Goal: Check status: Check status

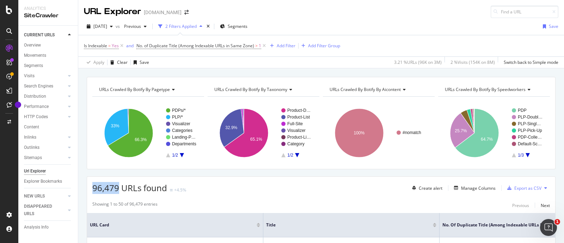
drag, startPoint x: 93, startPoint y: 188, endPoint x: 118, endPoint y: 184, distance: 25.3
click at [118, 184] on span "96,479 URLs found" at bounding box center [129, 188] width 75 height 12
copy span "96,479"
click at [107, 27] on span "[DATE]" at bounding box center [100, 26] width 14 height 6
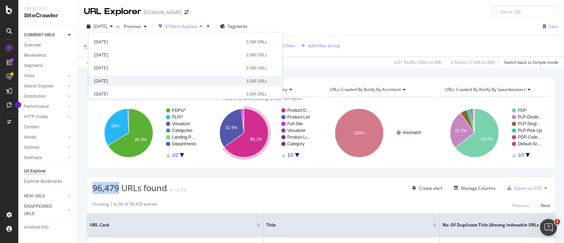
scroll to position [352, 0]
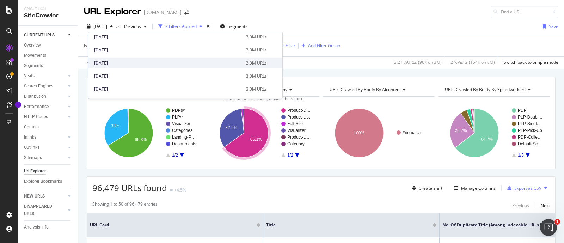
click at [124, 63] on div "[DATE]" at bounding box center [168, 63] width 148 height 6
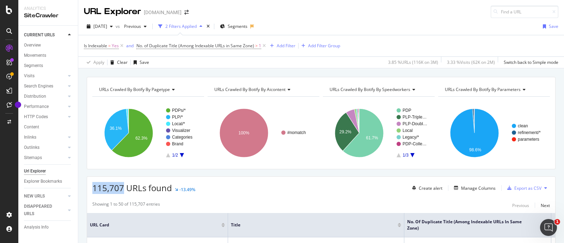
drag, startPoint x: 94, startPoint y: 189, endPoint x: 122, endPoint y: 188, distance: 27.9
click at [122, 188] on span "115,707 URLs found" at bounding box center [132, 188] width 80 height 12
copy span "115,707"
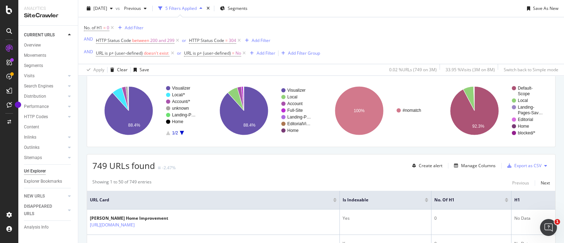
scroll to position [132, 0]
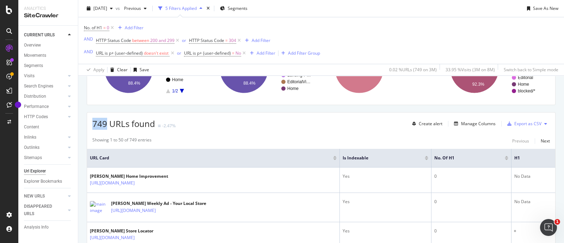
drag, startPoint x: 95, startPoint y: 123, endPoint x: 107, endPoint y: 127, distance: 12.5
click at [107, 127] on span "749 URLs found" at bounding box center [123, 124] width 63 height 12
copy span "749"
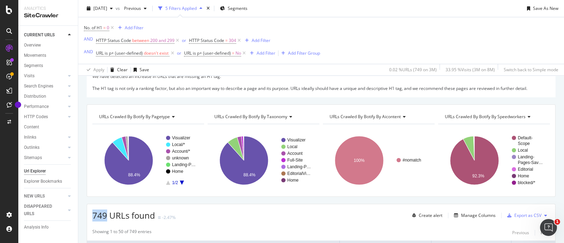
scroll to position [0, 0]
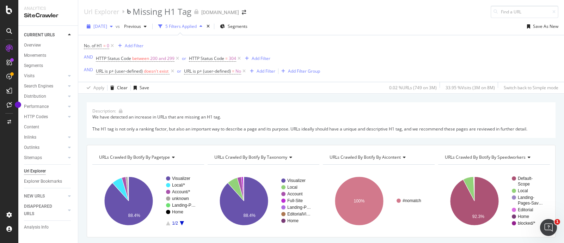
click at [113, 25] on icon "button" at bounding box center [111, 26] width 3 height 4
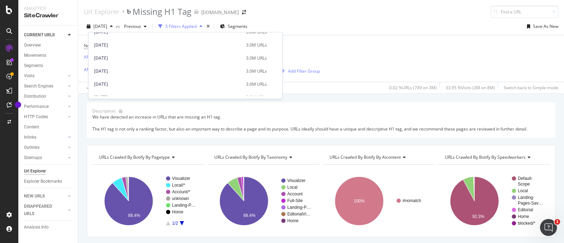
scroll to position [352, 0]
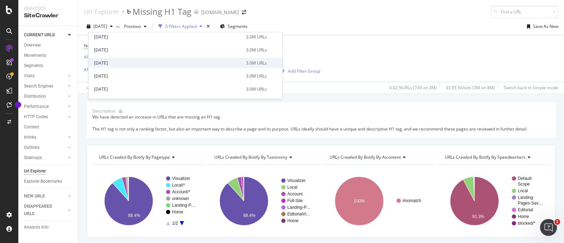
click at [134, 60] on div "[DATE]" at bounding box center [168, 63] width 148 height 6
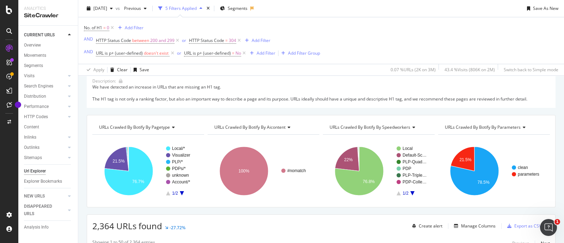
scroll to position [44, 0]
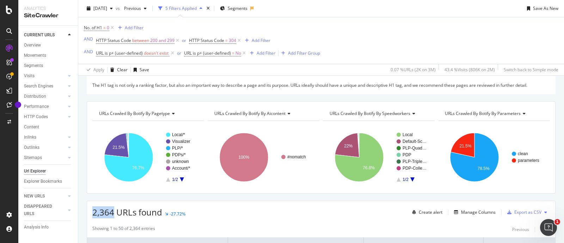
drag, startPoint x: 92, startPoint y: 214, endPoint x: 113, endPoint y: 215, distance: 20.8
click at [113, 215] on span "2,364 URLs found" at bounding box center [127, 212] width 70 height 12
copy span "2,364"
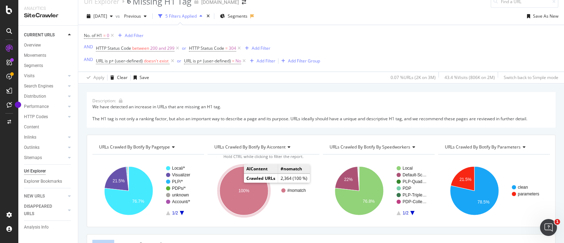
scroll to position [0, 0]
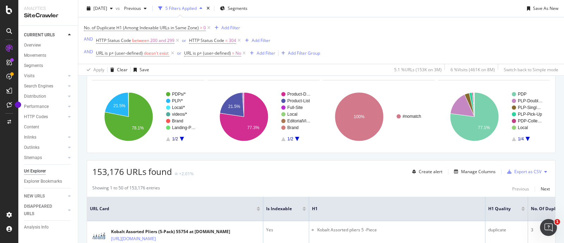
scroll to position [88, 0]
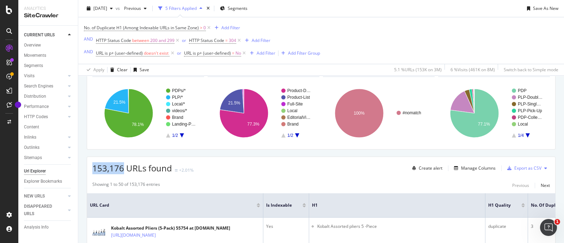
drag, startPoint x: 94, startPoint y: 168, endPoint x: 123, endPoint y: 168, distance: 28.9
click at [123, 168] on span "153,176 URLs found" at bounding box center [132, 168] width 80 height 12
copy span "153,176"
click at [107, 6] on span "[DATE]" at bounding box center [100, 8] width 14 height 6
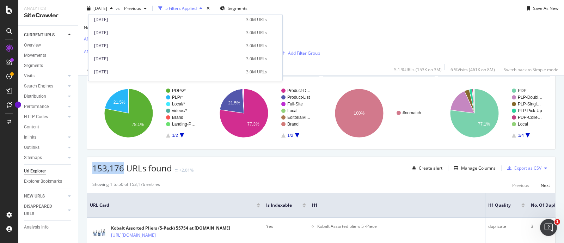
scroll to position [352, 0]
click at [125, 44] on div "[DATE]" at bounding box center [168, 45] width 148 height 6
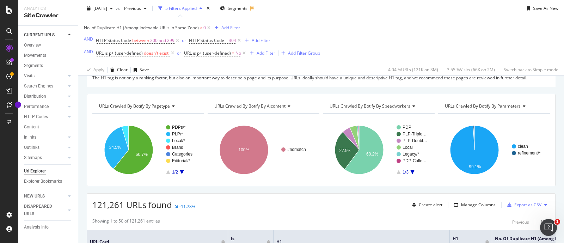
scroll to position [88, 0]
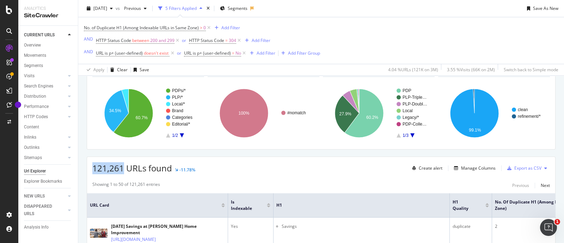
drag, startPoint x: 92, startPoint y: 167, endPoint x: 123, endPoint y: 170, distance: 31.5
click at [123, 170] on div "121,261 URLs found -11.78% Create alert Manage Columns Export as CSV" at bounding box center [321, 165] width 468 height 17
copy span "121,261"
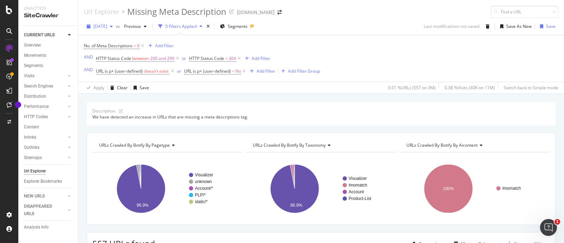
click at [107, 28] on span "[DATE]" at bounding box center [100, 26] width 14 height 6
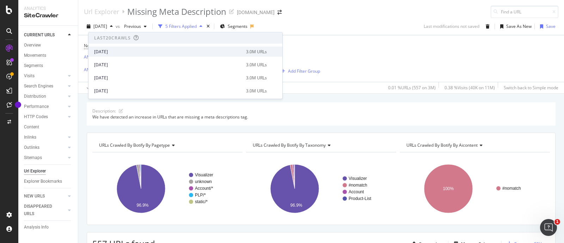
click at [127, 53] on div "[DATE]" at bounding box center [168, 51] width 148 height 6
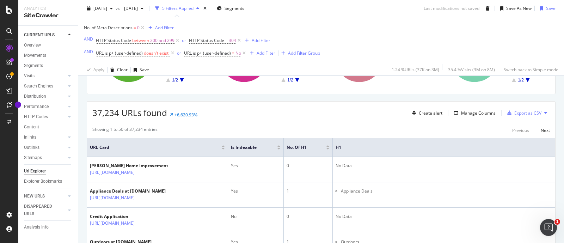
scroll to position [132, 0]
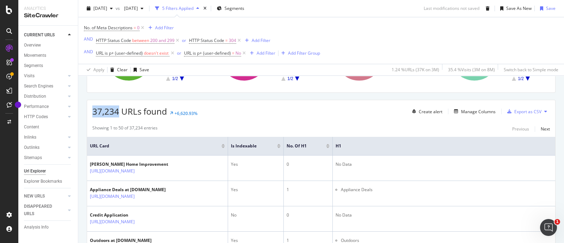
drag, startPoint x: 93, startPoint y: 110, endPoint x: 117, endPoint y: 114, distance: 24.2
click at [117, 114] on span "37,234 URLs found" at bounding box center [129, 111] width 75 height 12
copy span "37,234"
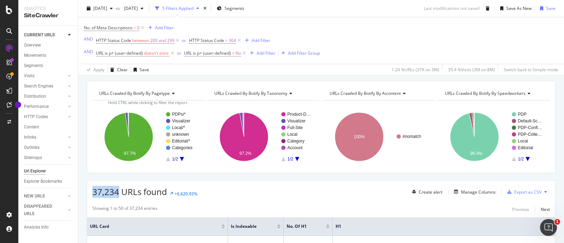
scroll to position [0, 0]
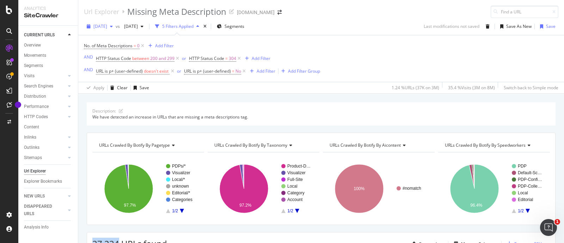
click at [116, 25] on div "button" at bounding box center [111, 26] width 8 height 4
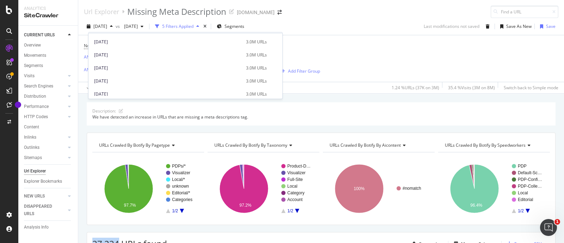
scroll to position [352, 0]
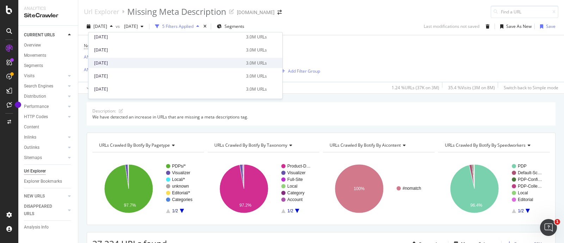
click at [129, 62] on div "[DATE]" at bounding box center [168, 63] width 148 height 6
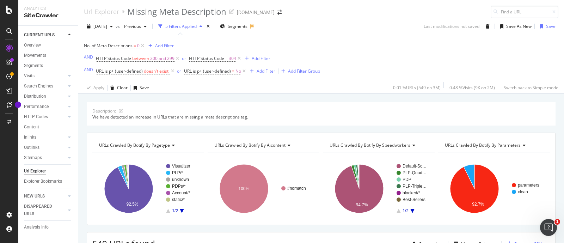
scroll to position [44, 0]
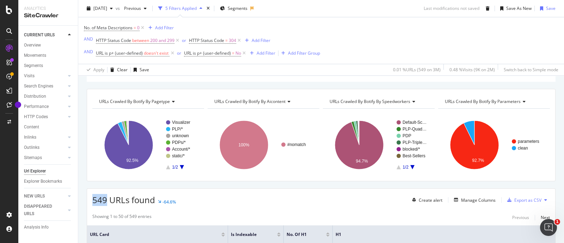
drag, startPoint x: 94, startPoint y: 200, endPoint x: 108, endPoint y: 201, distance: 13.1
click at [108, 194] on span "549 URLs found" at bounding box center [123, 200] width 63 height 12
copy span "549"
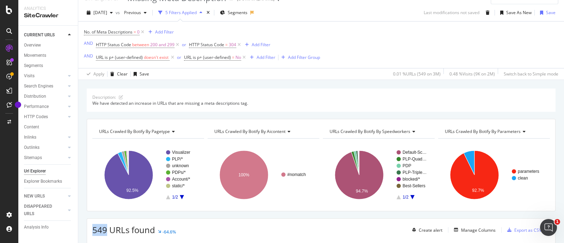
scroll to position [0, 0]
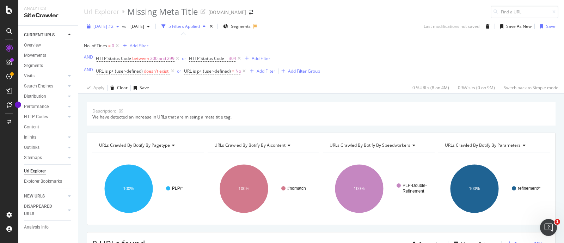
click at [122, 26] on div "button" at bounding box center [118, 26] width 8 height 4
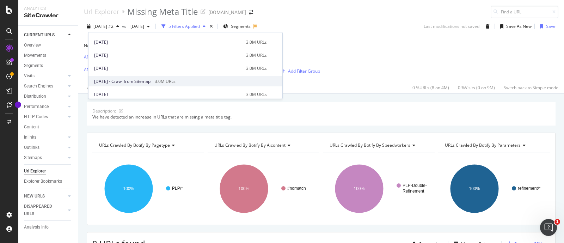
scroll to position [44, 0]
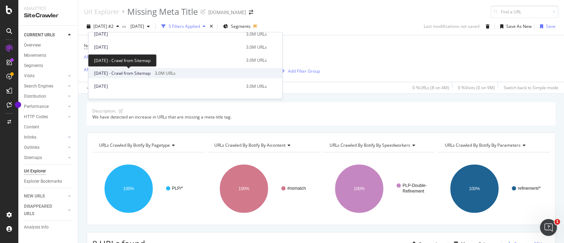
click at [151, 73] on span "[DATE] - Crawl from Sitemap" at bounding box center [122, 73] width 56 height 6
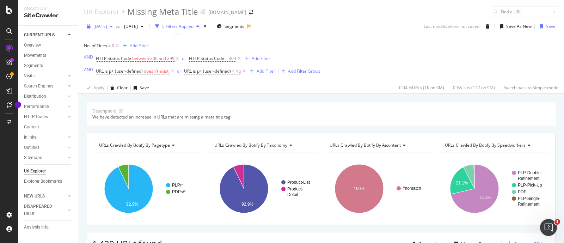
click at [107, 24] on span "[DATE]" at bounding box center [100, 26] width 14 height 6
click at [316, 98] on div "Description: We have detected an increase in URLs that are missing a meta title…" at bounding box center [321, 102] width 486 height 17
click at [113, 27] on icon "button" at bounding box center [111, 26] width 3 height 4
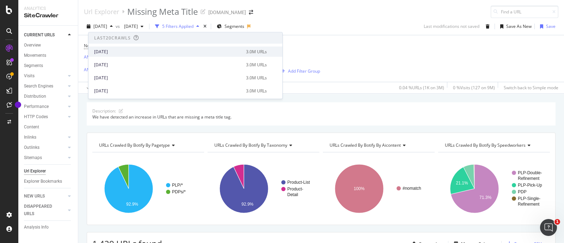
click at [134, 55] on div "[DATE] 3.0M URLs" at bounding box center [185, 52] width 194 height 10
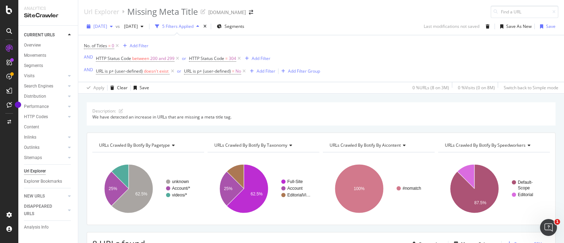
click at [116, 28] on div "button" at bounding box center [111, 26] width 8 height 4
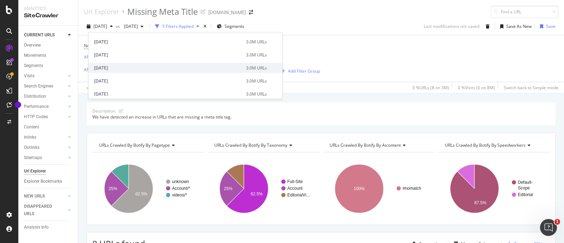
scroll to position [352, 0]
click at [123, 63] on div "[DATE]" at bounding box center [168, 63] width 148 height 6
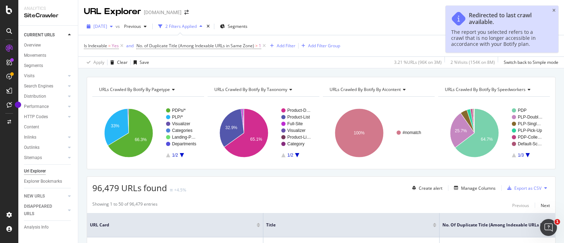
click at [107, 27] on span "[DATE]" at bounding box center [100, 26] width 14 height 6
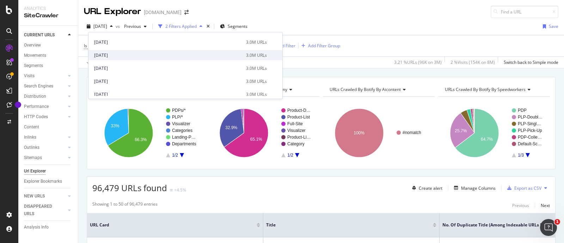
scroll to position [44, 0]
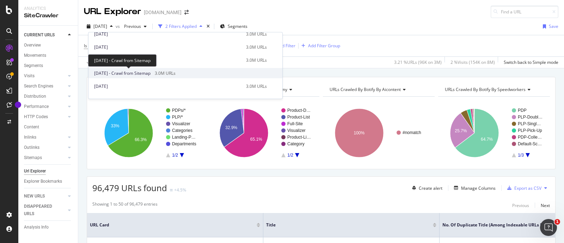
click at [129, 71] on span "[DATE] - Crawl from Sitemap" at bounding box center [122, 73] width 56 height 6
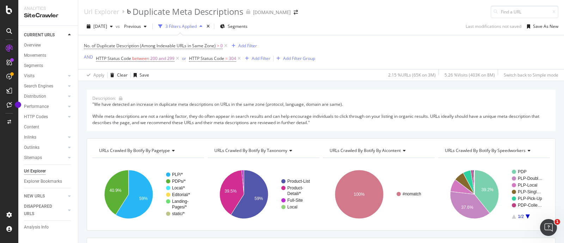
scroll to position [44, 0]
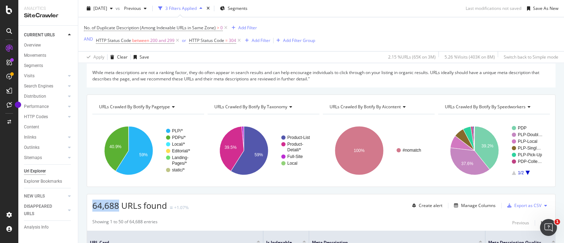
drag, startPoint x: 94, startPoint y: 204, endPoint x: 120, endPoint y: 204, distance: 25.0
click at [120, 204] on span "64,688 URLs found" at bounding box center [129, 206] width 75 height 12
copy span "64,688"
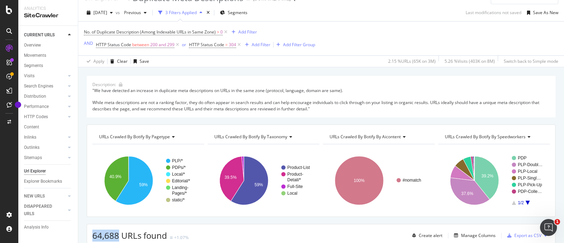
scroll to position [0, 0]
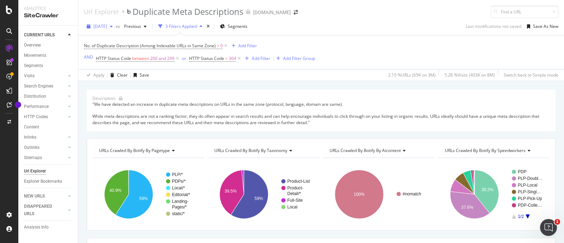
click at [106, 25] on span "[DATE]" at bounding box center [100, 26] width 14 height 6
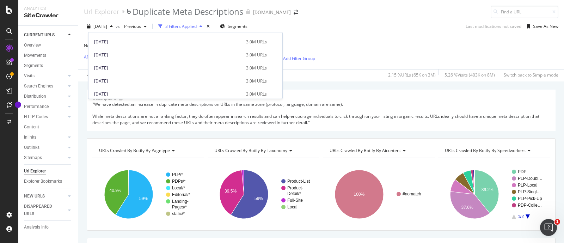
scroll to position [352, 0]
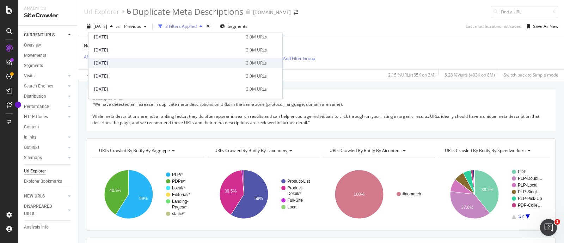
click at [130, 60] on div "[DATE]" at bounding box center [168, 63] width 148 height 6
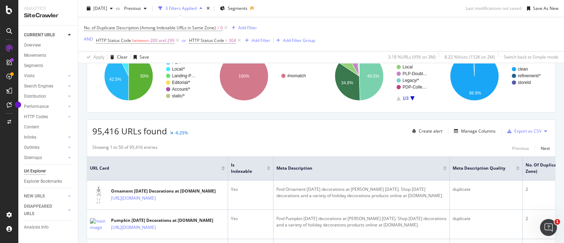
scroll to position [132, 0]
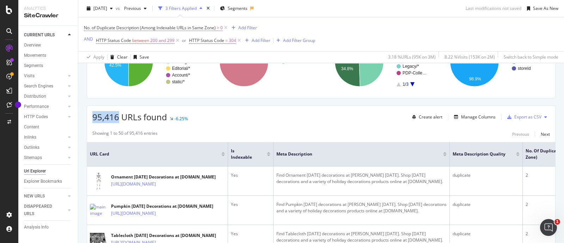
drag, startPoint x: 93, startPoint y: 117, endPoint x: 117, endPoint y: 118, distance: 23.7
click at [117, 118] on span "95,416 URLs found" at bounding box center [129, 117] width 75 height 12
copy span "95,416"
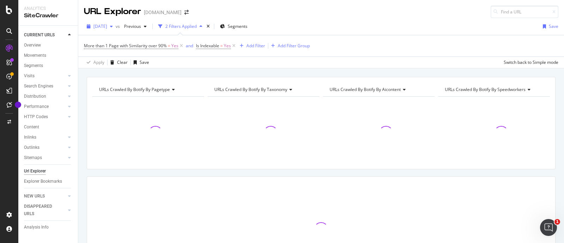
click at [107, 26] on span "[DATE]" at bounding box center [100, 26] width 14 height 6
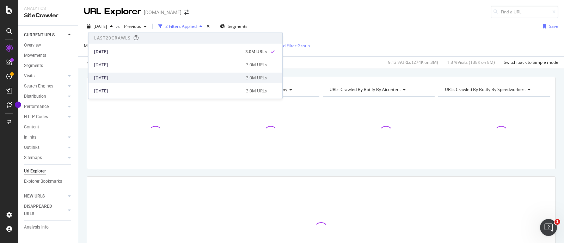
scroll to position [44, 0]
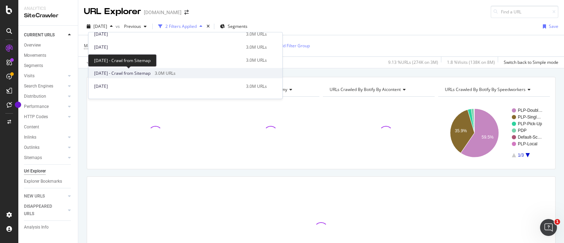
click at [136, 73] on span "[DATE] - Crawl from Sitemap" at bounding box center [122, 73] width 56 height 6
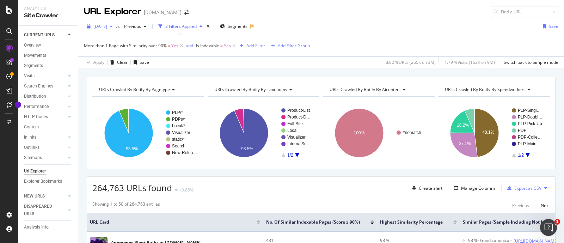
click at [107, 27] on span "2025 Jul. 26th" at bounding box center [100, 26] width 14 height 6
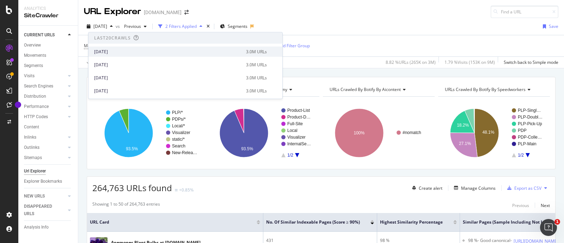
click at [118, 50] on div "[DATE]" at bounding box center [168, 51] width 148 height 6
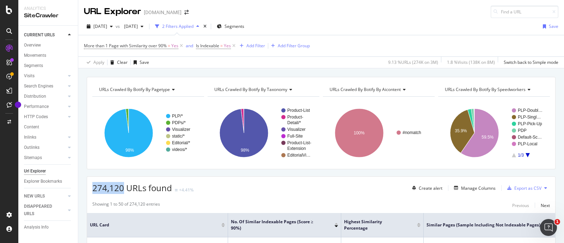
drag, startPoint x: 92, startPoint y: 186, endPoint x: 121, endPoint y: 188, distance: 29.7
click at [121, 188] on div "274,120 URLs found +4.41% Create alert Manage Columns Export as CSV" at bounding box center [321, 185] width 468 height 17
copy span "274,120"
click at [107, 26] on span "[DATE]" at bounding box center [100, 26] width 14 height 6
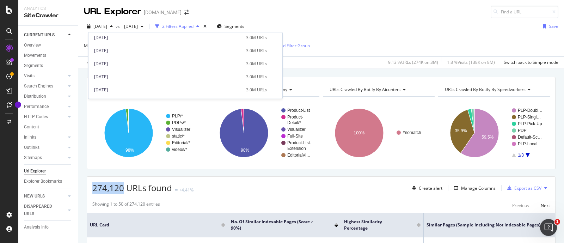
scroll to position [352, 0]
click at [120, 61] on div "2024 Aug. 31st" at bounding box center [168, 63] width 148 height 6
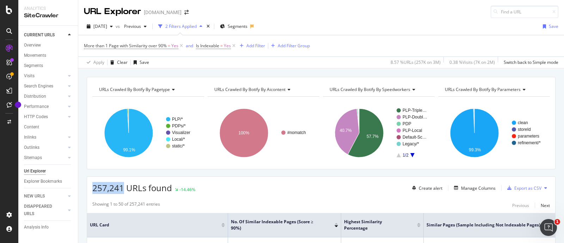
drag, startPoint x: 94, startPoint y: 185, endPoint x: 122, endPoint y: 189, distance: 28.1
click at [122, 189] on span "257,241 URLs found" at bounding box center [132, 188] width 80 height 12
copy span "257,241"
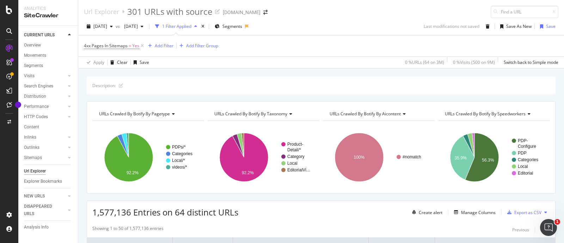
click at [334, 57] on div "Apply Clear Save 0 % URLs ( 64 on 3M ) 0 % Visits ( 500 on 9M ) Switch back to …" at bounding box center [321, 62] width 486 height 12
click at [107, 26] on span "[DATE]" at bounding box center [100, 26] width 14 height 6
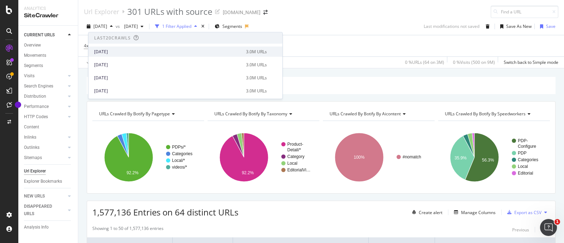
click at [124, 54] on div "[DATE]" at bounding box center [168, 51] width 148 height 6
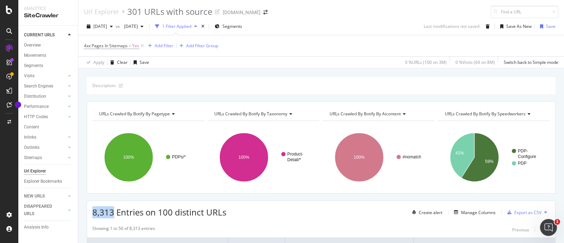
drag, startPoint x: 92, startPoint y: 212, endPoint x: 113, endPoint y: 212, distance: 21.5
click at [113, 212] on div "8,313 Entries on 100 distinct URLs Create alert Manage Columns Export as CSV" at bounding box center [321, 209] width 468 height 17
click at [240, 214] on div "8,313 Entries on 100 distinct URLs Create alert Manage Columns Export as CSV" at bounding box center [321, 209] width 468 height 17
drag, startPoint x: 160, startPoint y: 213, endPoint x: 172, endPoint y: 212, distance: 12.0
click at [172, 212] on span "8,313 Entries on 100 distinct URLs" at bounding box center [159, 212] width 134 height 12
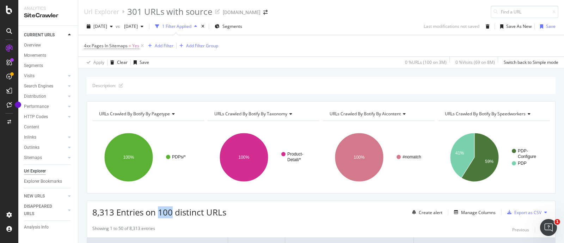
copy span "100"
click at [107, 28] on span "[DATE]" at bounding box center [100, 26] width 14 height 6
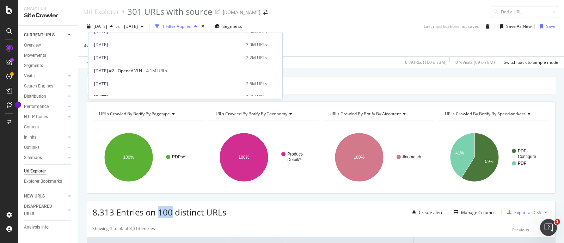
scroll to position [352, 0]
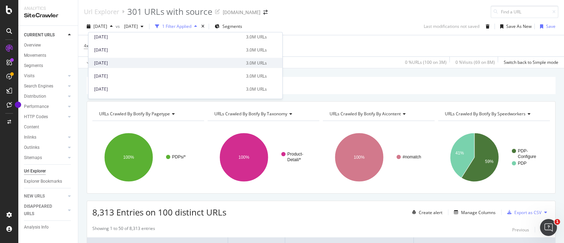
click at [122, 63] on div "[DATE]" at bounding box center [168, 63] width 148 height 6
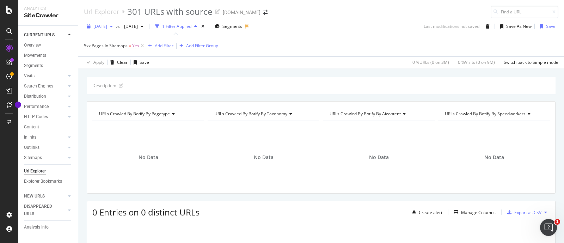
click at [104, 26] on span "[DATE]" at bounding box center [100, 26] width 14 height 6
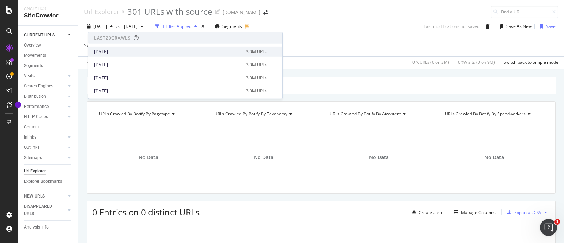
click at [117, 55] on div "[DATE] 3.0M URLs" at bounding box center [185, 52] width 194 height 10
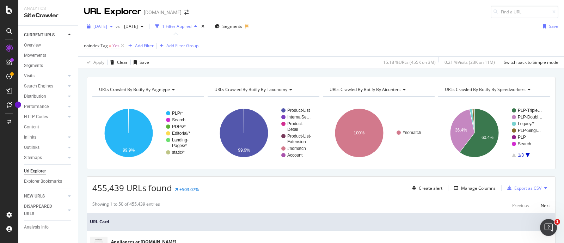
click at [100, 24] on span "[DATE]" at bounding box center [100, 26] width 14 height 6
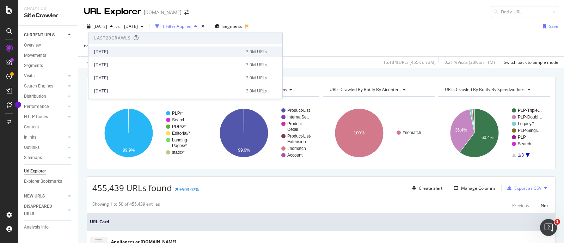
click at [111, 50] on div "[DATE]" at bounding box center [168, 51] width 148 height 6
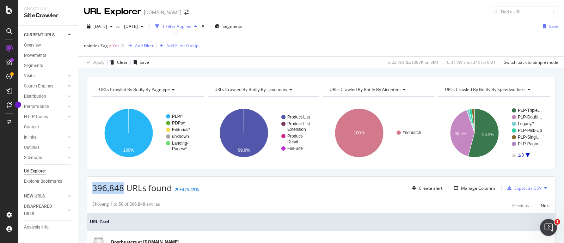
drag, startPoint x: 93, startPoint y: 186, endPoint x: 124, endPoint y: 189, distance: 30.8
click at [124, 189] on span "396,848 URLs found" at bounding box center [132, 188] width 80 height 12
copy span "396,848"
click at [107, 28] on span "[DATE]" at bounding box center [100, 26] width 14 height 6
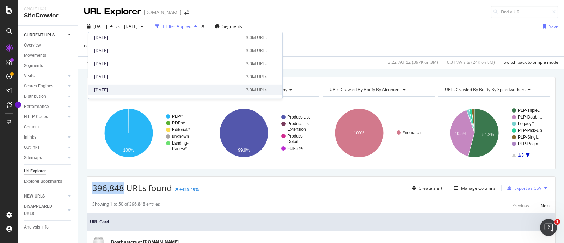
scroll to position [352, 0]
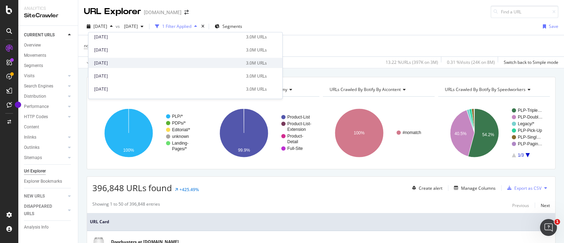
click at [125, 64] on div "[DATE]" at bounding box center [168, 63] width 148 height 6
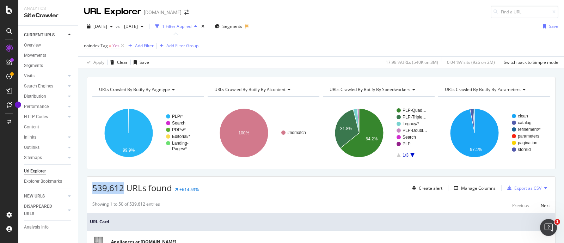
drag, startPoint x: 95, startPoint y: 188, endPoint x: 122, endPoint y: 188, distance: 26.4
click at [122, 188] on span "539,612 URLs found" at bounding box center [132, 188] width 80 height 12
copy span "539,612"
click at [95, 26] on span "[DATE]" at bounding box center [100, 26] width 14 height 6
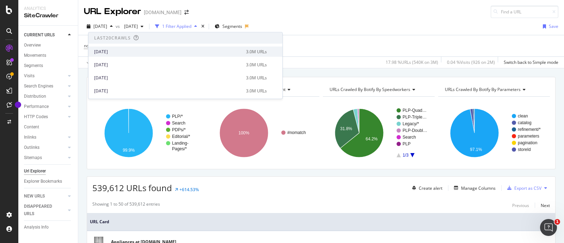
click at [120, 51] on div "[DATE]" at bounding box center [168, 51] width 148 height 6
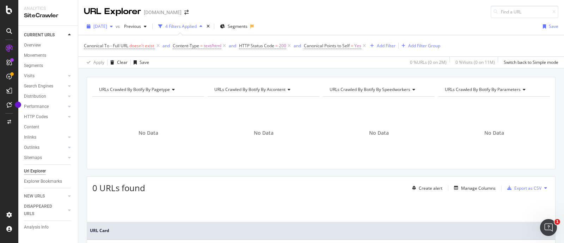
click at [107, 28] on span "[DATE]" at bounding box center [100, 26] width 14 height 6
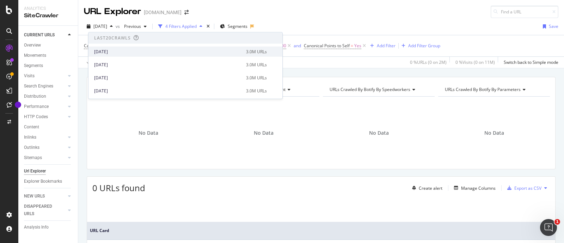
click at [120, 52] on div "[DATE]" at bounding box center [168, 51] width 148 height 6
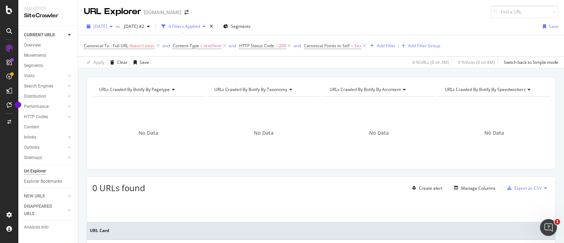
click at [106, 28] on span "[DATE]" at bounding box center [100, 26] width 14 height 6
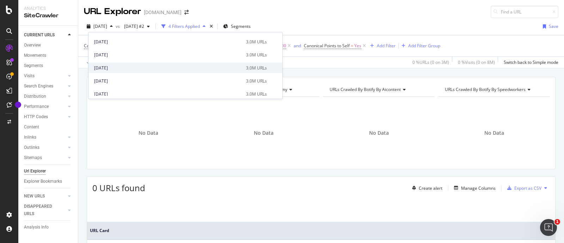
scroll to position [352, 0]
click at [124, 61] on div "2024 Aug. 31st" at bounding box center [168, 63] width 148 height 6
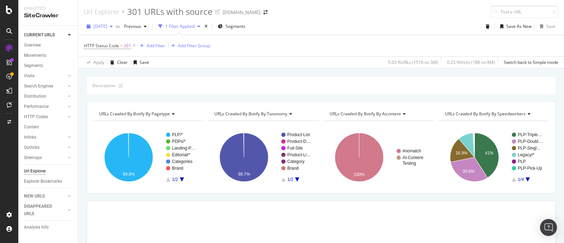
click at [107, 26] on span "[DATE]" at bounding box center [100, 26] width 14 height 6
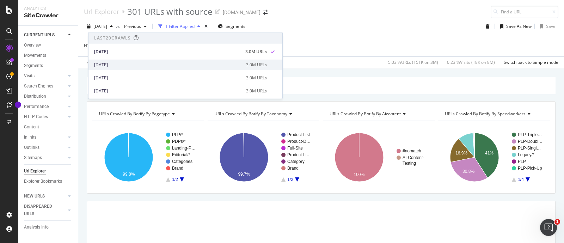
scroll to position [44, 0]
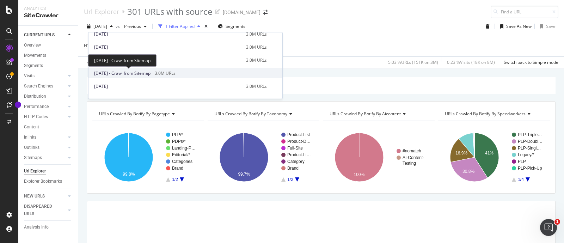
click at [128, 71] on span "2025 Jul. 26th - Crawl from Sitemap" at bounding box center [122, 73] width 56 height 6
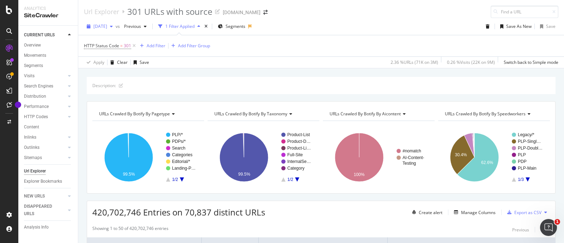
click at [107, 25] on span "[DATE]" at bounding box center [100, 26] width 14 height 6
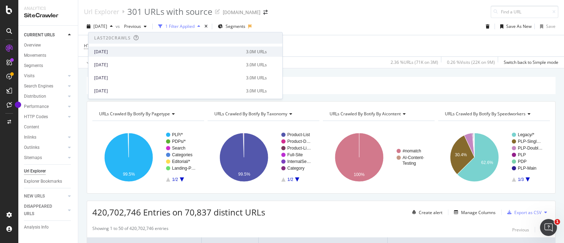
click at [115, 49] on div "[DATE]" at bounding box center [168, 51] width 148 height 6
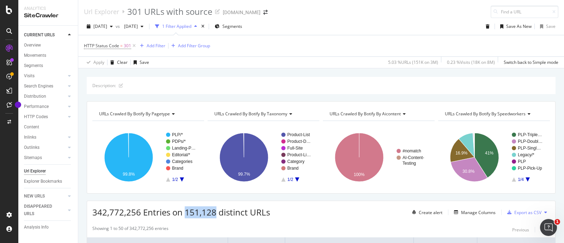
drag, startPoint x: 185, startPoint y: 211, endPoint x: 215, endPoint y: 214, distance: 30.5
click at [215, 214] on span "342,772,256 Entries on 151,128 distinct URLs" at bounding box center [181, 212] width 178 height 12
copy span "151,128"
click at [107, 24] on span "[DATE]" at bounding box center [100, 26] width 14 height 6
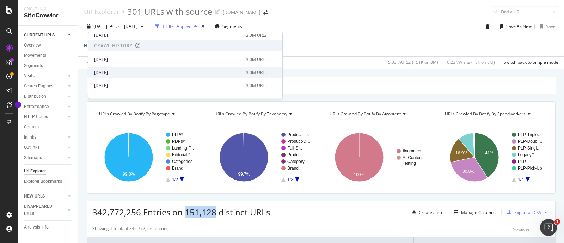
scroll to position [352, 0]
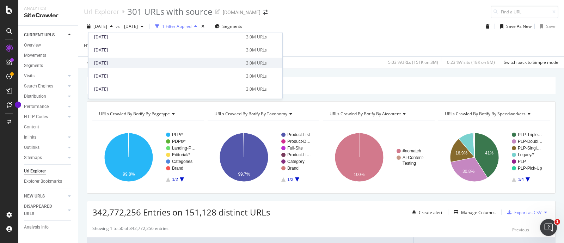
click at [151, 66] on div "2024 Aug. 31st 3.0M URLs" at bounding box center [185, 63] width 194 height 10
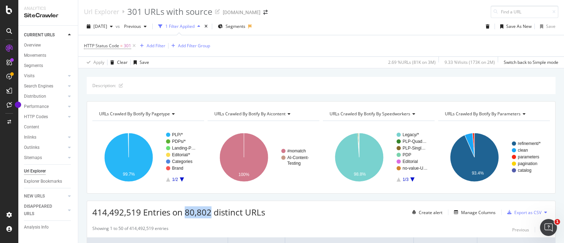
drag, startPoint x: 185, startPoint y: 214, endPoint x: 210, endPoint y: 215, distance: 25.1
click at [210, 215] on span "414,492,519 Entries on 80,802 distinct URLs" at bounding box center [178, 212] width 173 height 12
copy span "80,802"
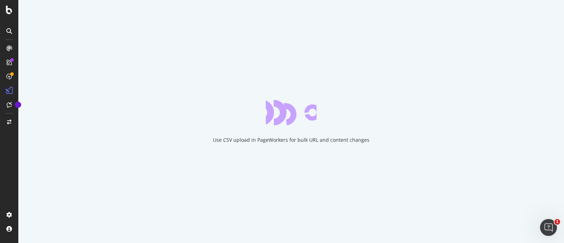
click at [521, 141] on div "Use CSV upload in PageWorkers for bulk URL and content changes" at bounding box center [291, 121] width 546 height 243
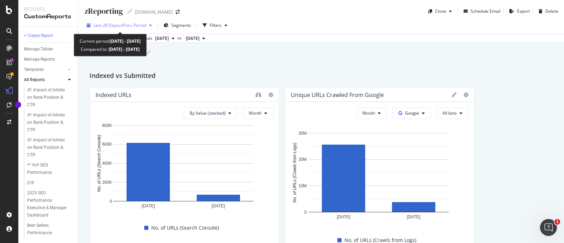
click at [126, 25] on span "vs Prev. Period" at bounding box center [132, 25] width 28 height 6
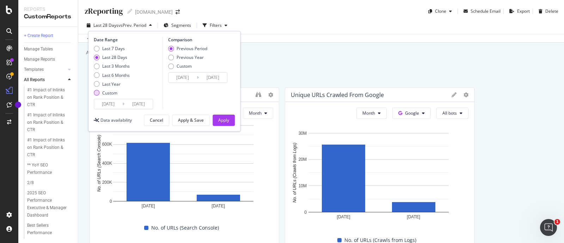
click at [112, 91] on div "Custom" at bounding box center [109, 93] width 15 height 6
click at [120, 103] on input "[DATE]" at bounding box center [108, 104] width 28 height 10
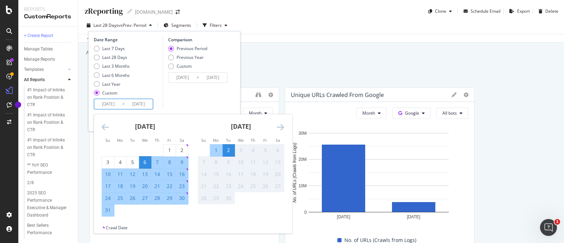
click at [106, 129] on icon "Move backward to switch to the previous month." at bounding box center [105, 127] width 7 height 8
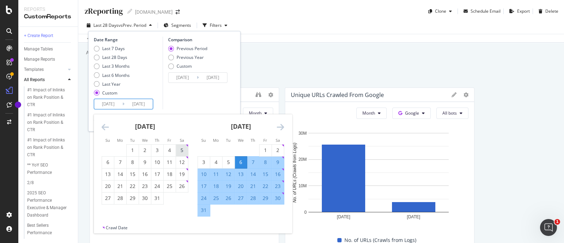
click at [181, 149] on div "5" at bounding box center [182, 150] width 12 height 7
type input "[DATE]"
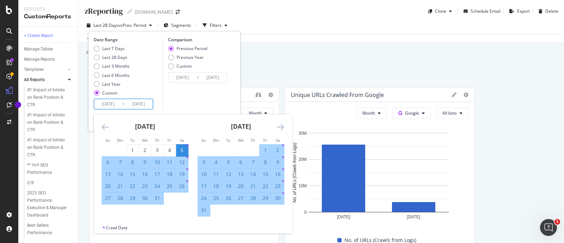
click at [268, 145] on div "1" at bounding box center [265, 151] width 12 height 12
type input "[DATE]"
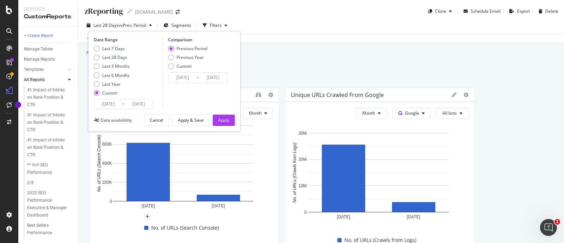
click at [121, 108] on input "[DATE]" at bounding box center [108, 104] width 28 height 10
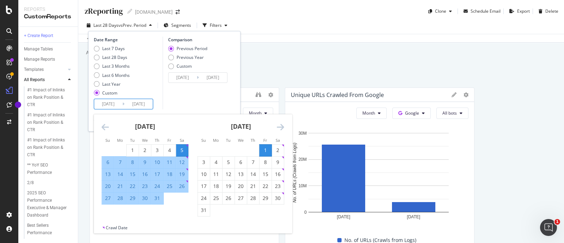
click at [201, 100] on div "Comparison Previous Period Previous Year Custom [DATE] Navigate forward to inte…" at bounding box center [196, 73] width 67 height 73
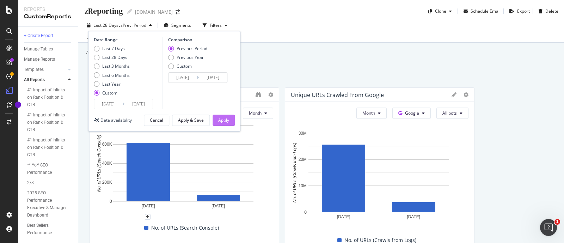
click at [224, 121] on div "Apply" at bounding box center [223, 120] width 11 height 6
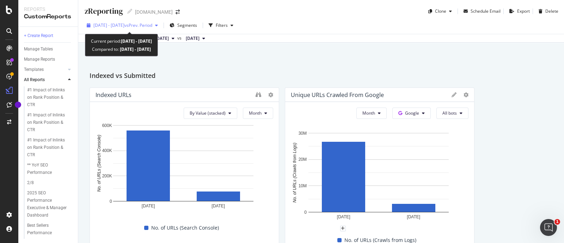
click at [106, 27] on span "[DATE] - [DATE]" at bounding box center [108, 25] width 31 height 6
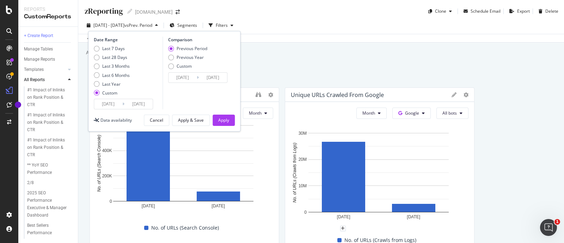
click at [115, 105] on input "[DATE]" at bounding box center [108, 104] width 28 height 10
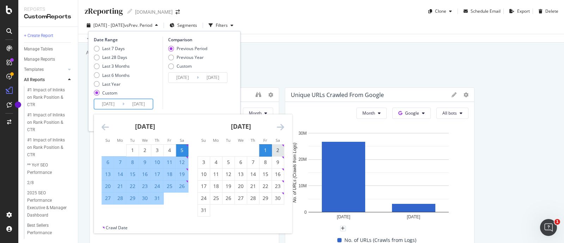
click at [280, 149] on div "2" at bounding box center [278, 150] width 12 height 7
type input "[DATE]"
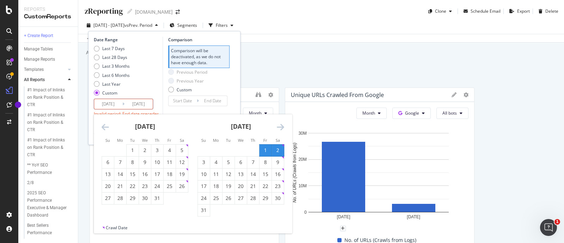
click at [280, 149] on div "2" at bounding box center [278, 150] width 12 height 7
type input "[DATE]"
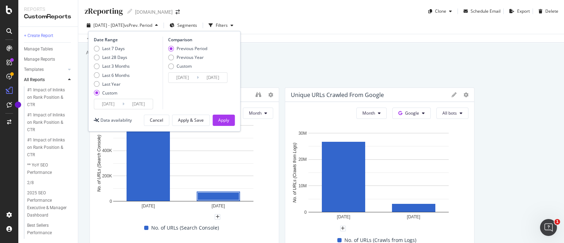
click at [125, 104] on input "[DATE]" at bounding box center [138, 104] width 28 height 10
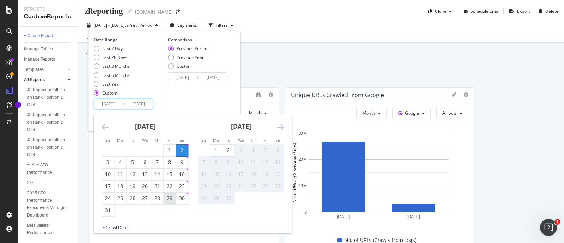
click at [172, 197] on div "29" at bounding box center [170, 198] width 12 height 7
type input "[DATE]"
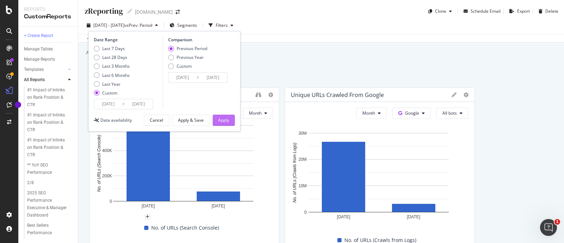
click at [226, 121] on div "Apply" at bounding box center [223, 120] width 11 height 6
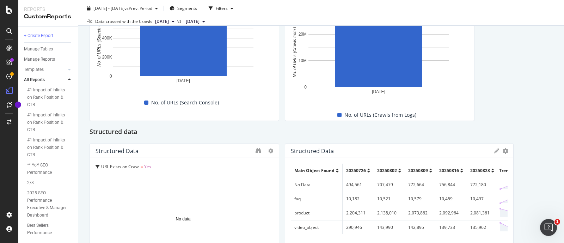
scroll to position [44, 0]
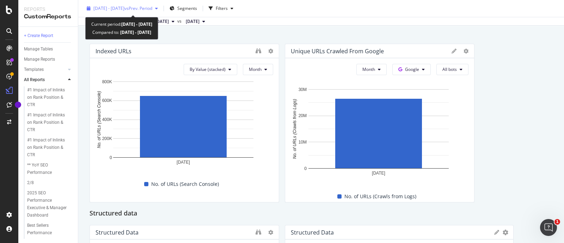
click at [108, 10] on span "[DATE] - [DATE]" at bounding box center [108, 8] width 31 height 6
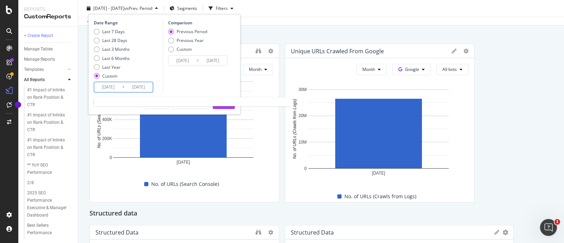
click at [118, 85] on input "[DATE]" at bounding box center [108, 87] width 28 height 10
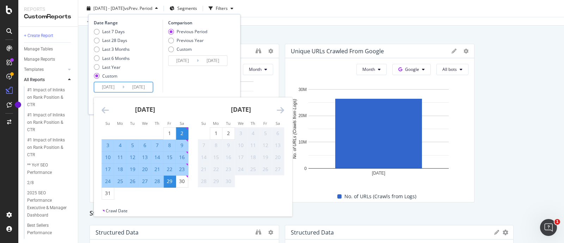
click at [152, 108] on strong "[DATE]" at bounding box center [145, 109] width 20 height 8
click at [108, 108] on icon "Move backward to switch to the previous month." at bounding box center [105, 110] width 7 height 8
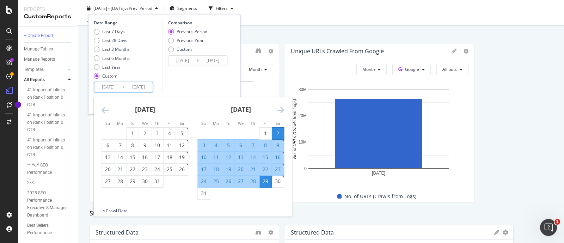
click at [108, 108] on icon "Move backward to switch to the previous month." at bounding box center [105, 110] width 7 height 8
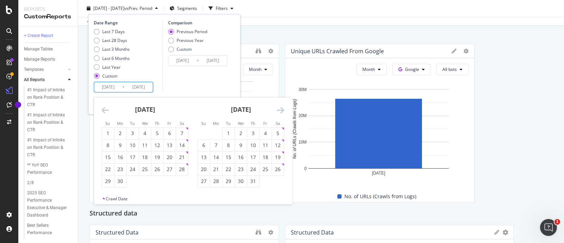
click at [108, 108] on icon "Move backward to switch to the previous month." at bounding box center [105, 110] width 7 height 8
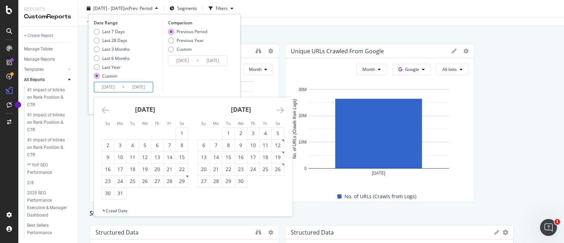
click at [108, 108] on icon "Move backward to switch to the previous month." at bounding box center [105, 110] width 7 height 8
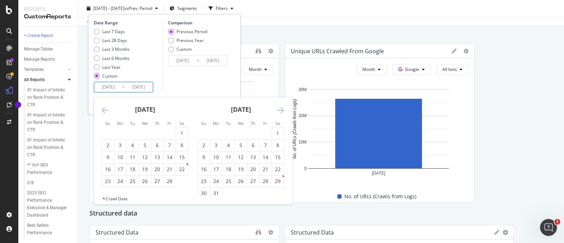
click at [108, 108] on icon "Move backward to switch to the previous month." at bounding box center [105, 110] width 7 height 8
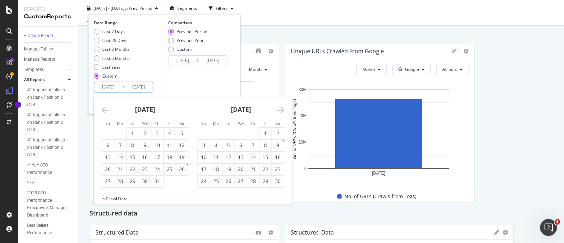
click at [108, 108] on icon "Move backward to switch to the previous month." at bounding box center [105, 110] width 7 height 8
click at [280, 133] on div "3" at bounding box center [278, 133] width 12 height 7
type input "[DATE]"
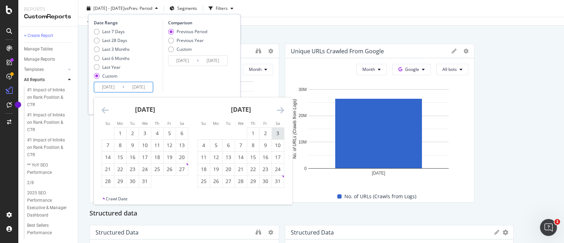
type input "[DATE]"
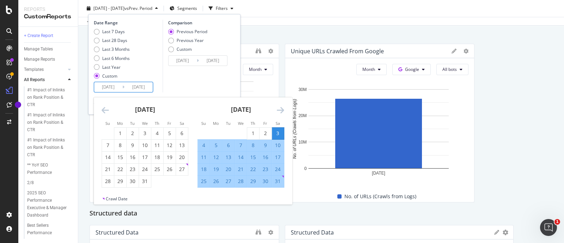
click at [264, 183] on div "30" at bounding box center [265, 181] width 12 height 7
type input "[DATE]"
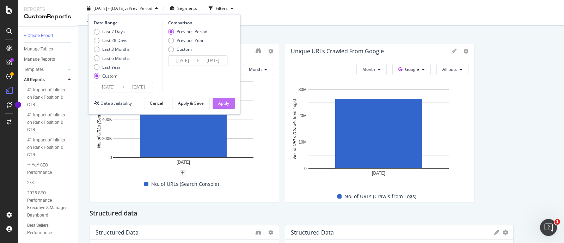
click at [223, 104] on div "Apply" at bounding box center [223, 103] width 11 height 6
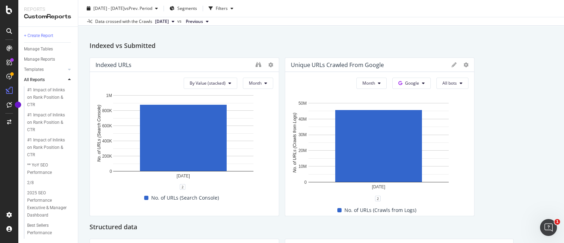
scroll to position [176, 0]
